Goal: Ask a question: Ask a question

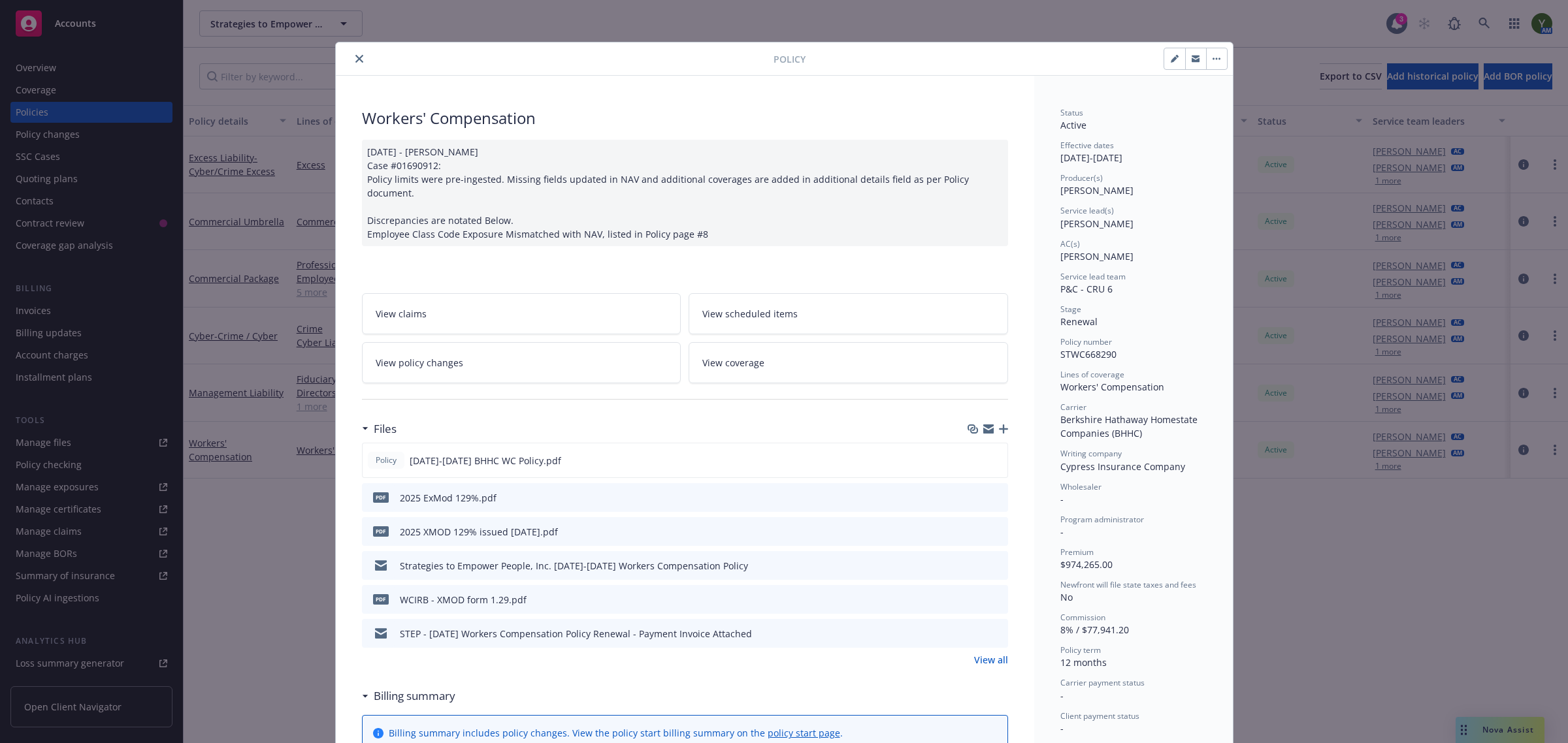
click at [358, 62] on button "close" at bounding box center [359, 58] width 15 height 15
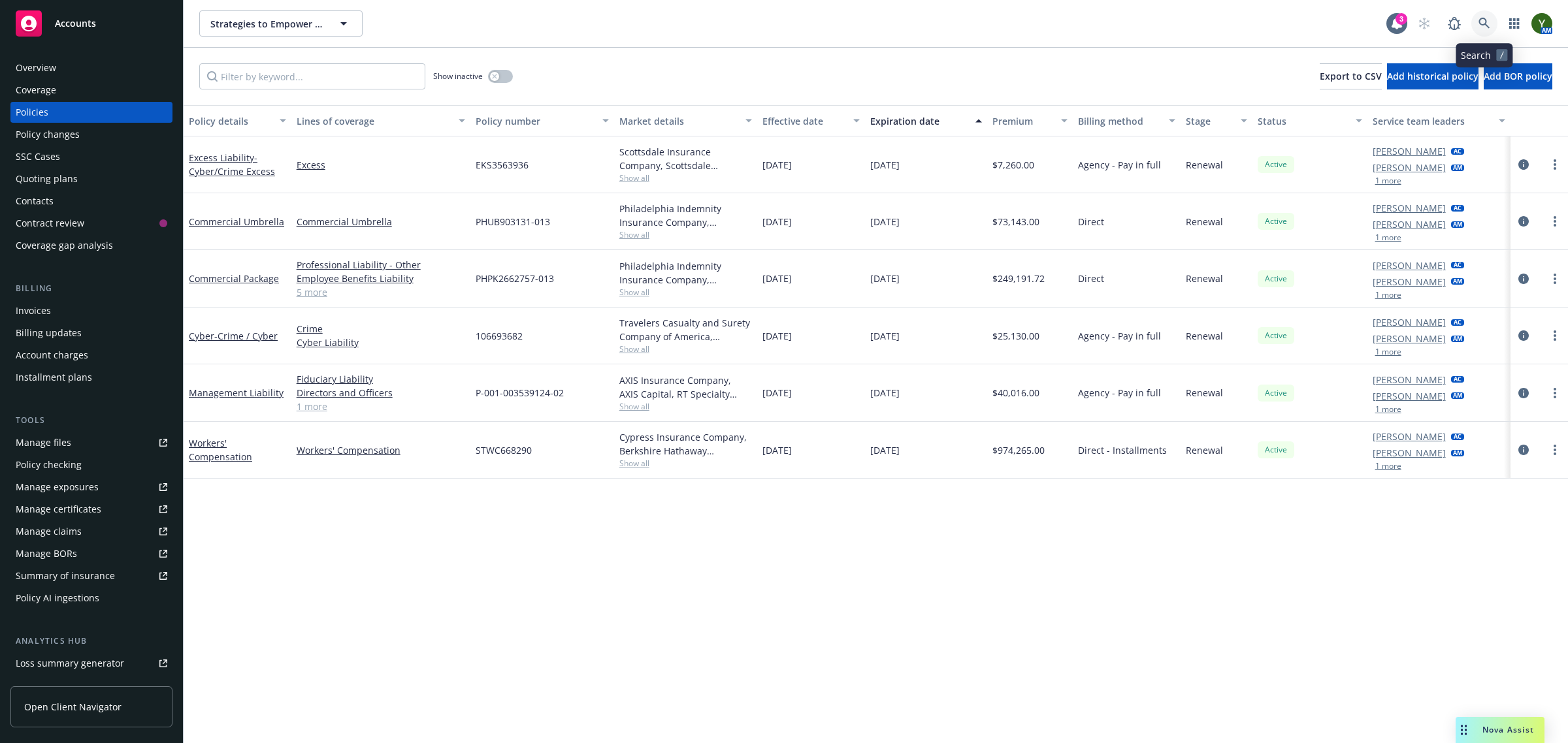
click at [1486, 24] on icon at bounding box center [1485, 23] width 11 height 11
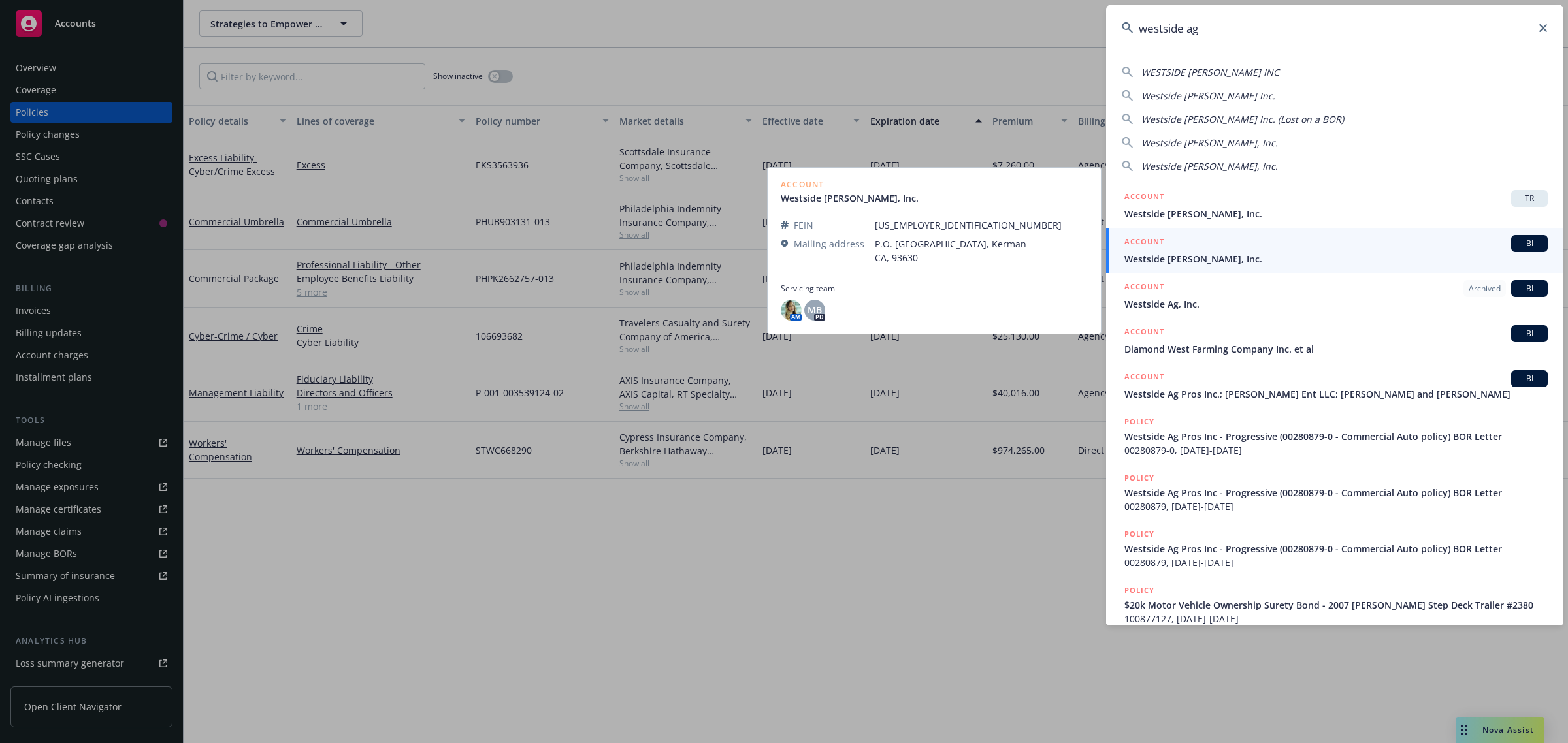
type input "westside ag"
click at [1261, 243] on div "ACCOUNT BI" at bounding box center [1336, 244] width 423 height 17
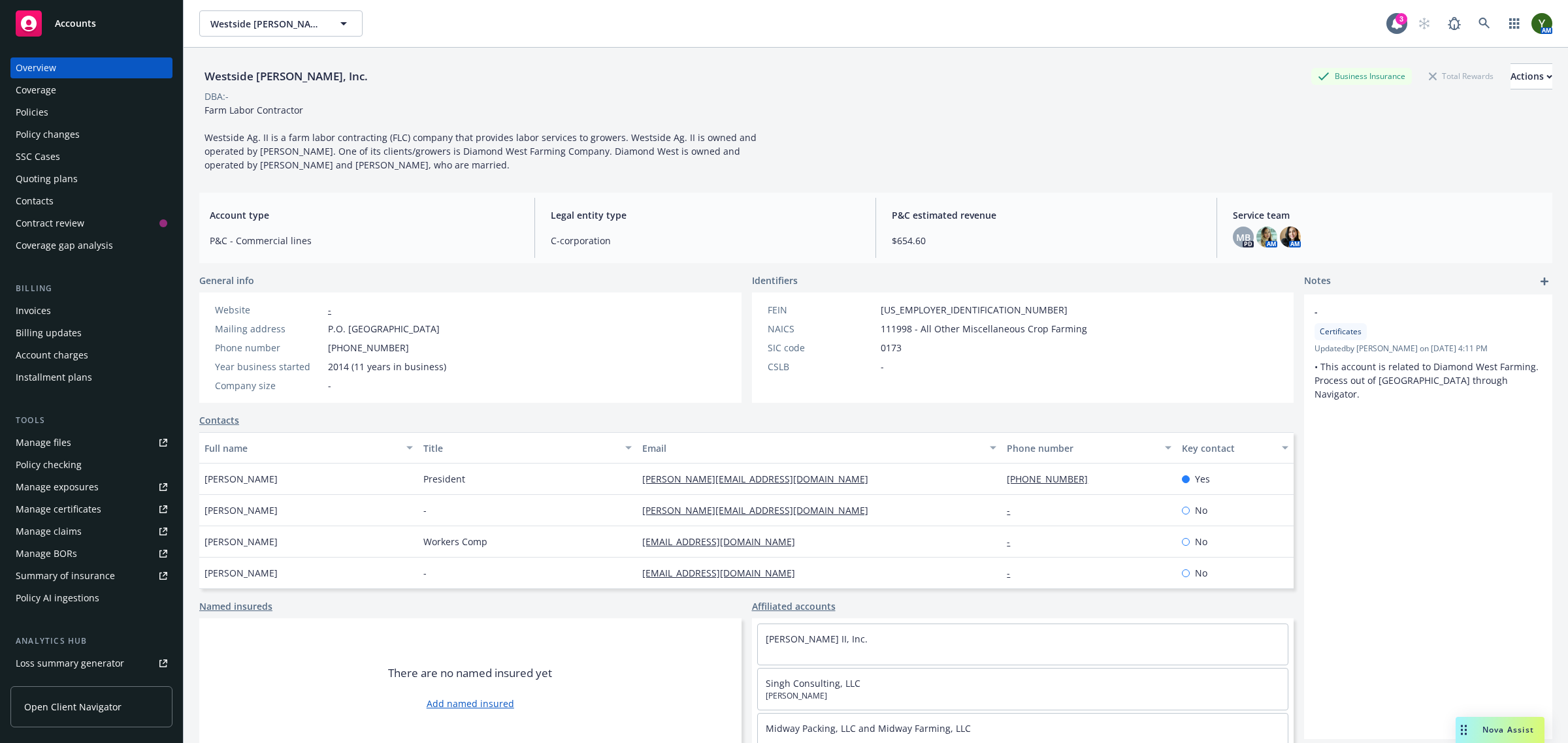
click at [1472, 724] on div "Nova Assist" at bounding box center [1500, 730] width 89 height 26
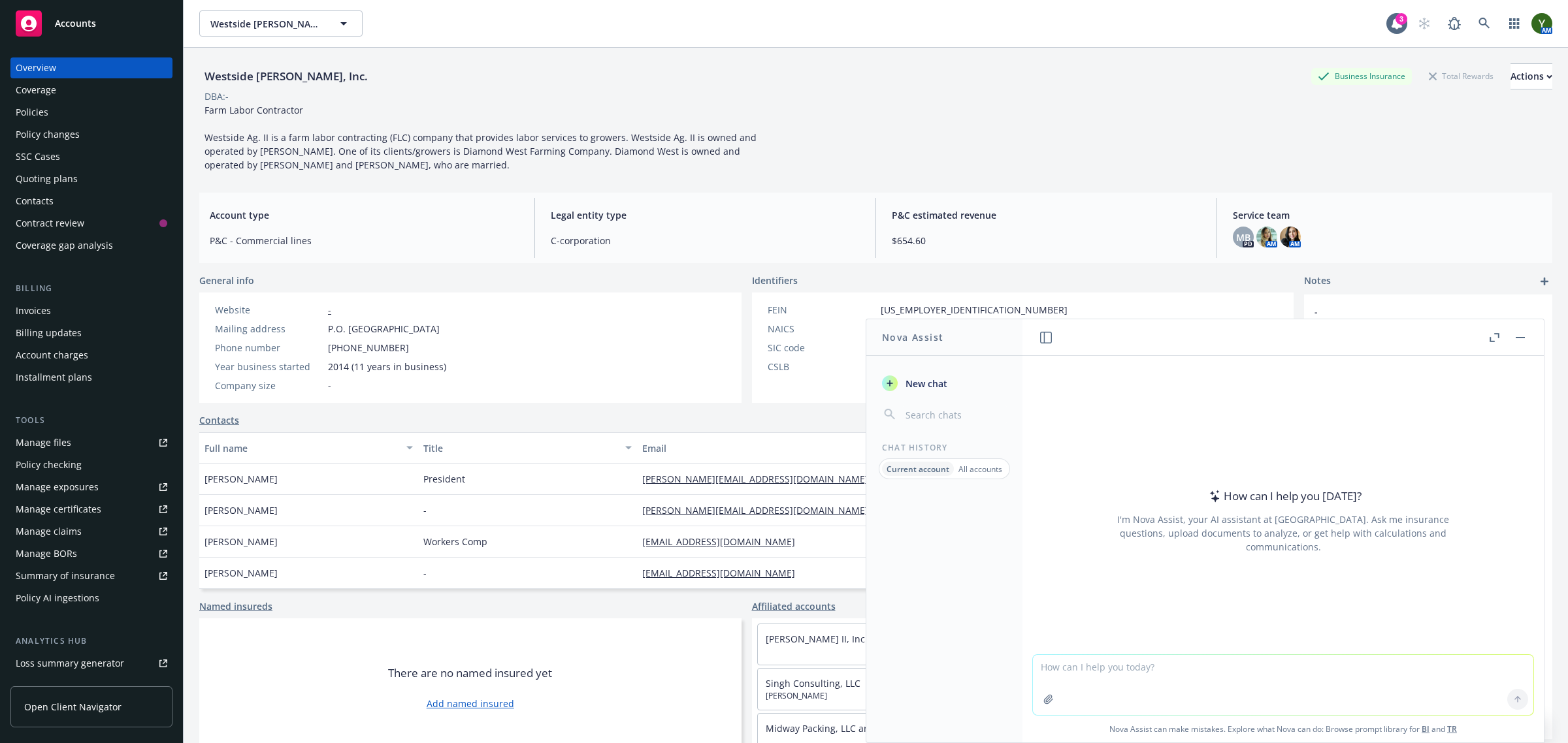
click at [1120, 677] on textarea at bounding box center [1283, 685] width 501 height 60
paste textarea "As the insurance administrator for Northland Capital Financial Services LLC we …"
type textarea "can you help me analyse the below email: As the insurance administrator for Nor…"
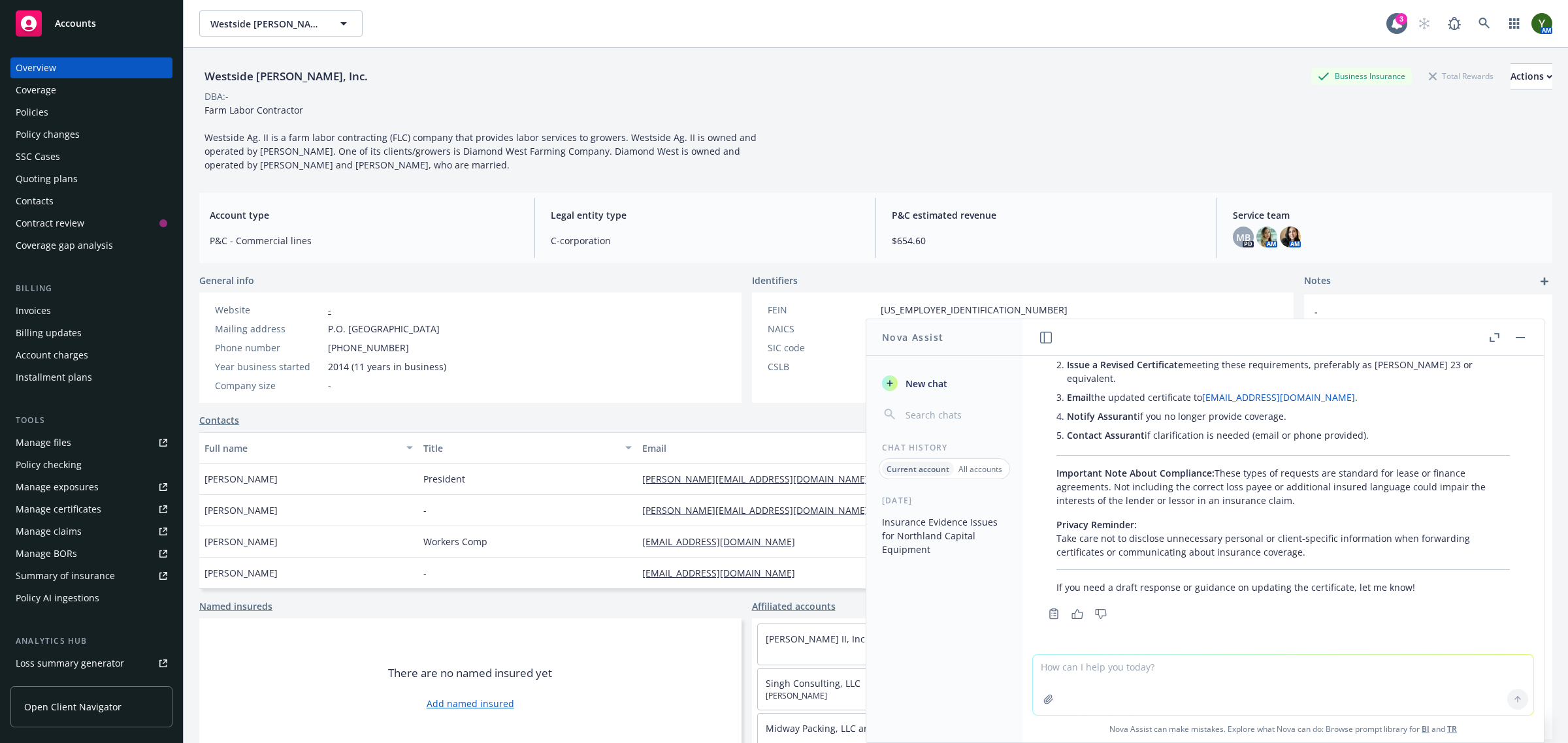
scroll to position [1109, 0]
type textarea "review the attached certificate and point out any discrepancies"
click at [1045, 698] on icon "button" at bounding box center [1048, 699] width 11 height 11
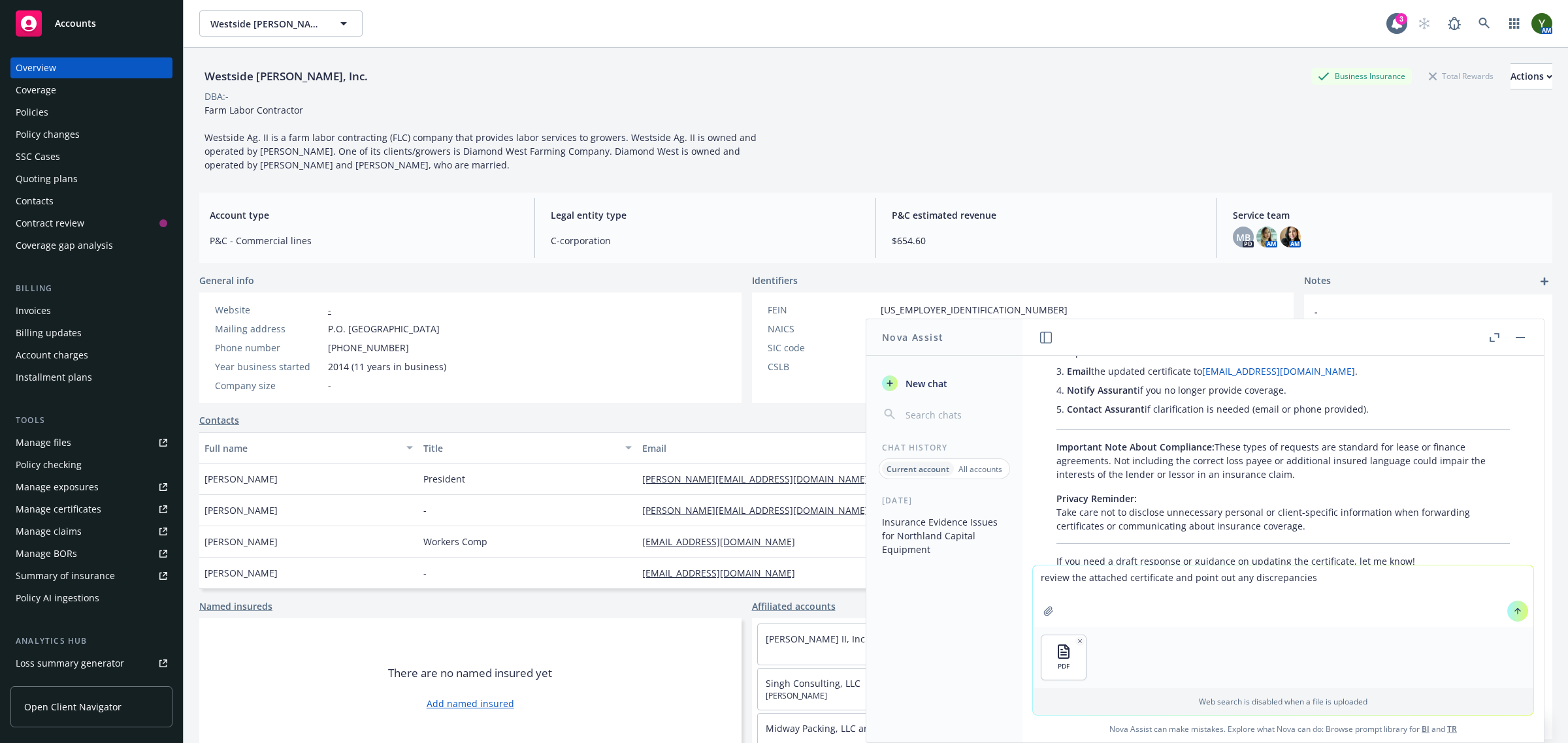
click at [1510, 619] on button at bounding box center [1518, 612] width 21 height 21
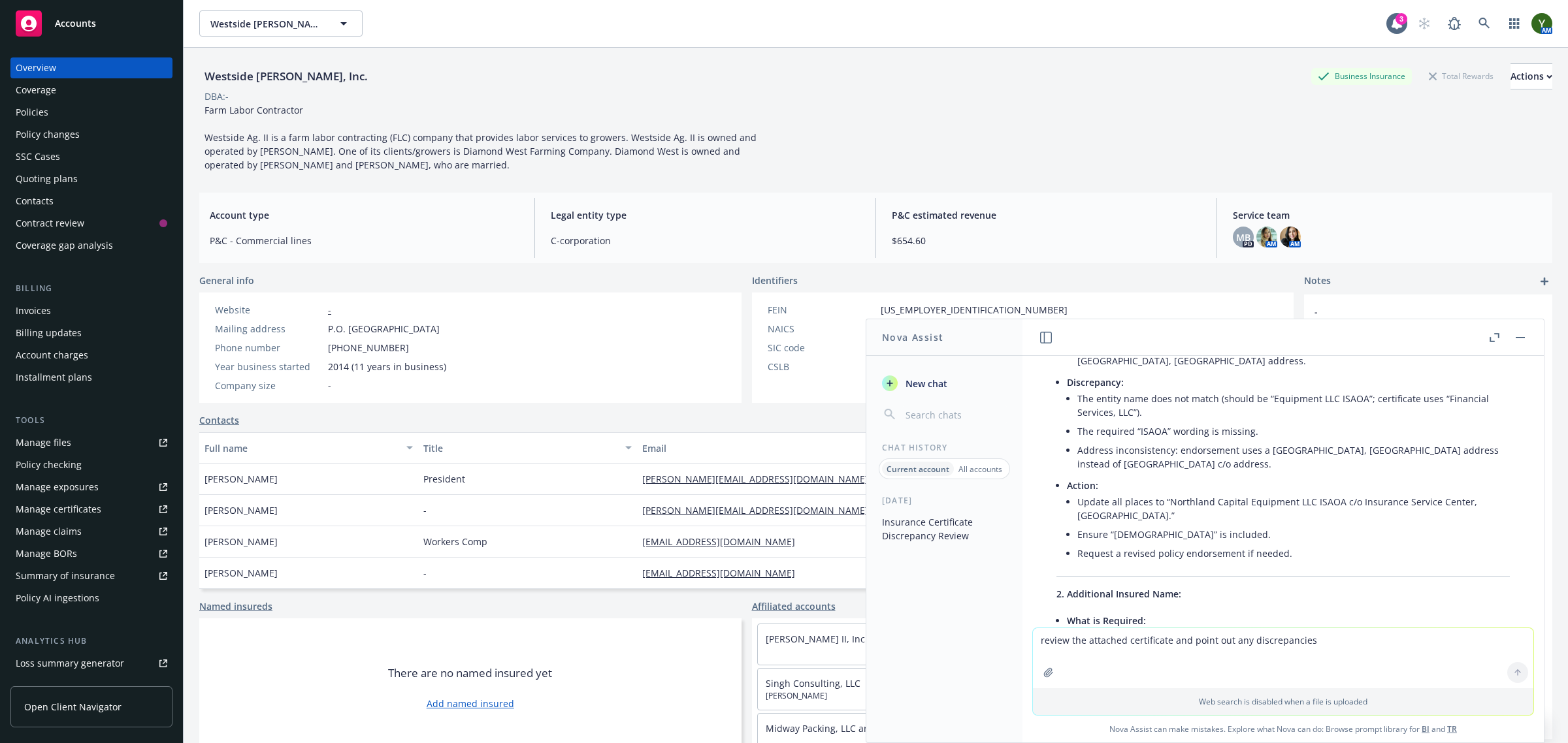
scroll to position [1627, 0]
drag, startPoint x: 1219, startPoint y: 491, endPoint x: 1217, endPoint y: 478, distance: 13.2
click at [1217, 478] on ul "What is Required: "Northland Capital Equipment LLC [DEMOGRAPHIC_DATA]" must app…" at bounding box center [1288, 404] width 443 height 309
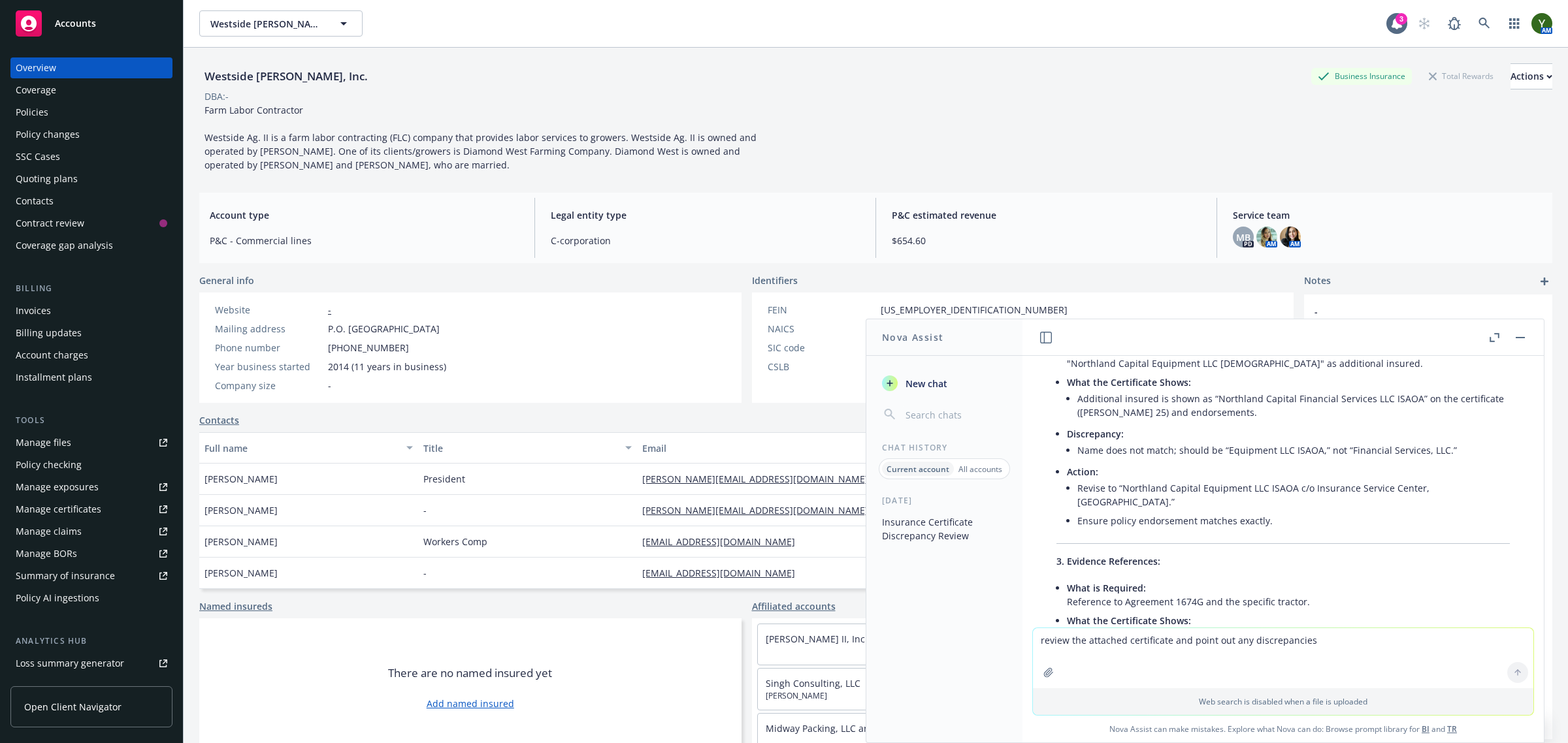
scroll to position [1900, 0]
